Goal: Navigation & Orientation: Find specific page/section

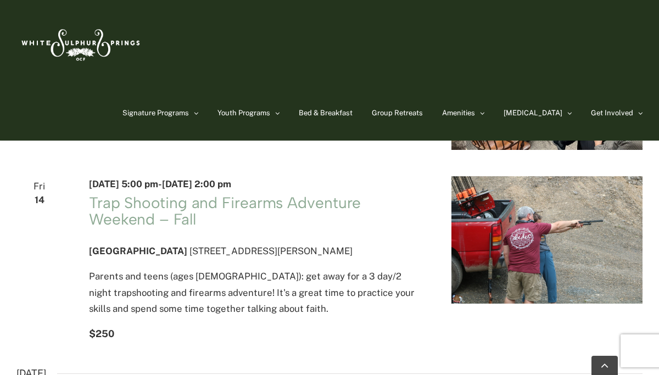
scroll to position [1175, 0]
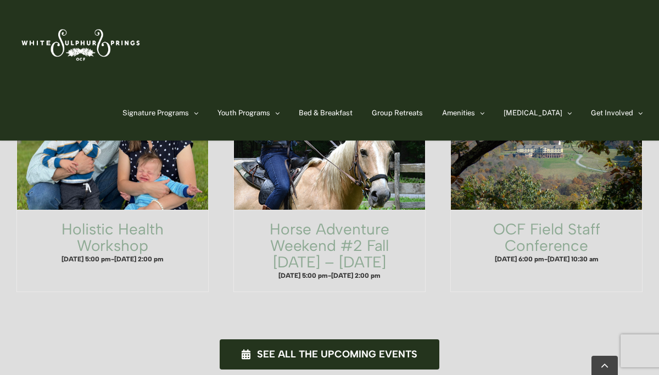
scroll to position [716, 0]
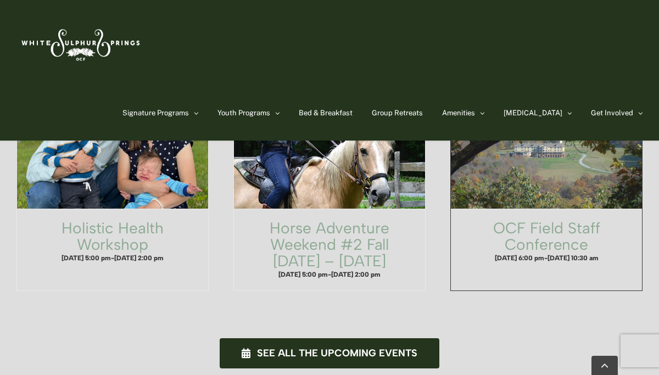
click at [526, 144] on span "OCF Field Staff Conference" at bounding box center [546, 150] width 210 height 131
